Goal: Task Accomplishment & Management: Manage account settings

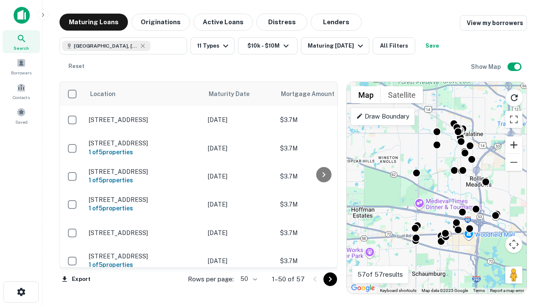
click at [514, 145] on button "Zoom in" at bounding box center [513, 144] width 17 height 17
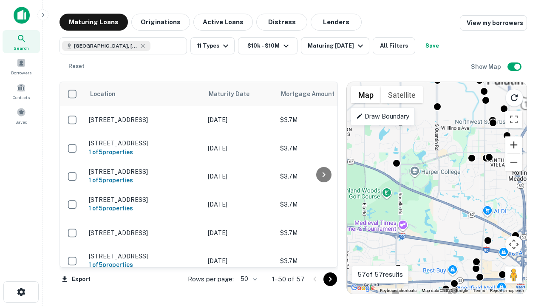
click at [514, 145] on button "Zoom in" at bounding box center [513, 144] width 17 height 17
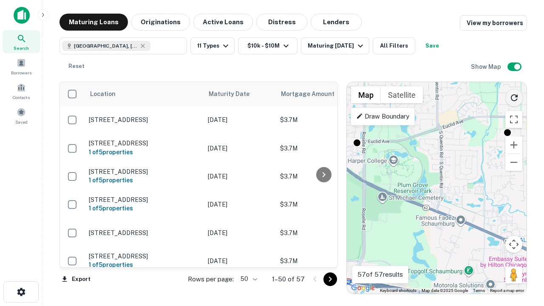
click at [514, 96] on icon "Reload search area" at bounding box center [514, 98] width 10 height 10
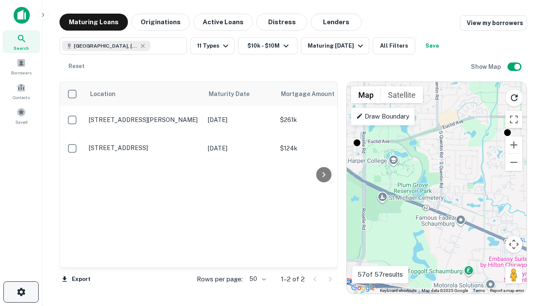
click at [21, 292] on icon "button" at bounding box center [21, 292] width 10 height 10
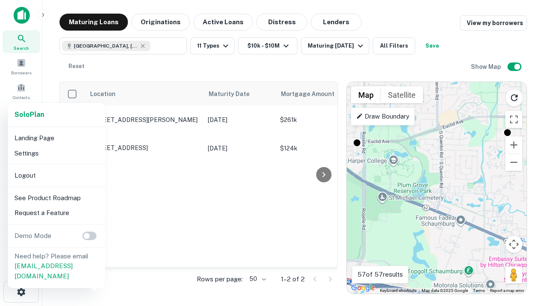
click at [56, 175] on li "Logout" at bounding box center [56, 175] width 91 height 15
